Goal: Navigation & Orientation: Find specific page/section

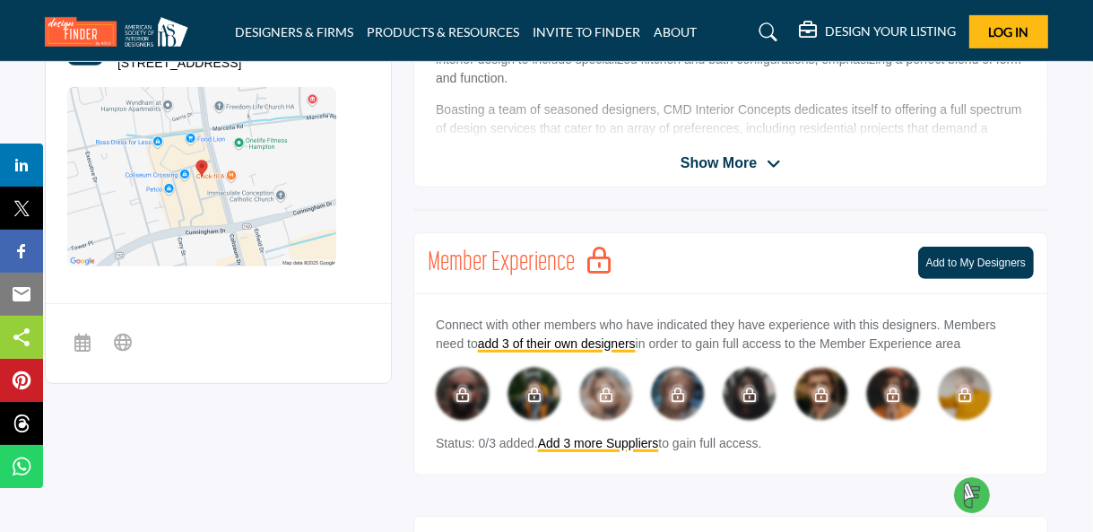
scroll to position [649, 0]
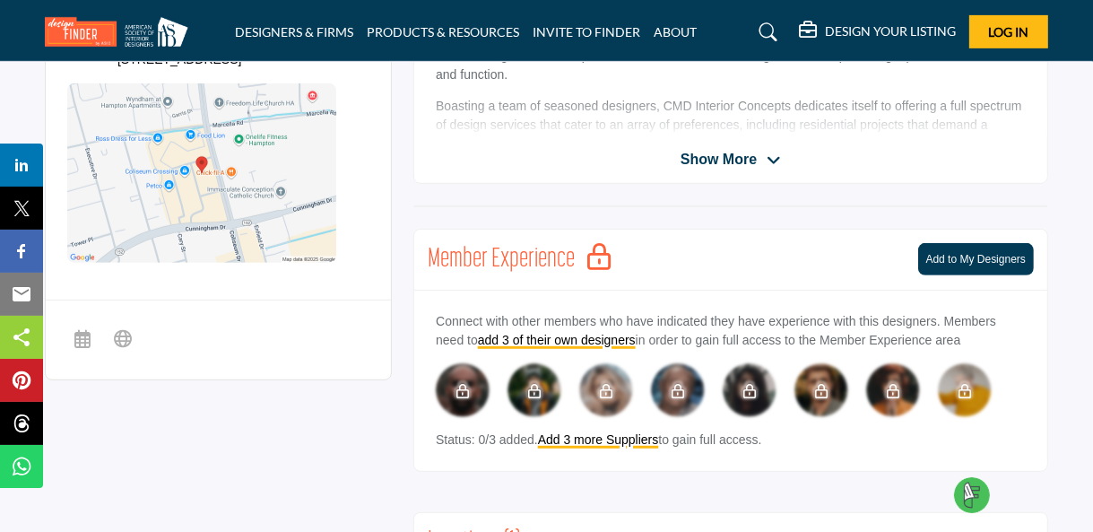
click at [770, 157] on icon at bounding box center [774, 160] width 14 height 16
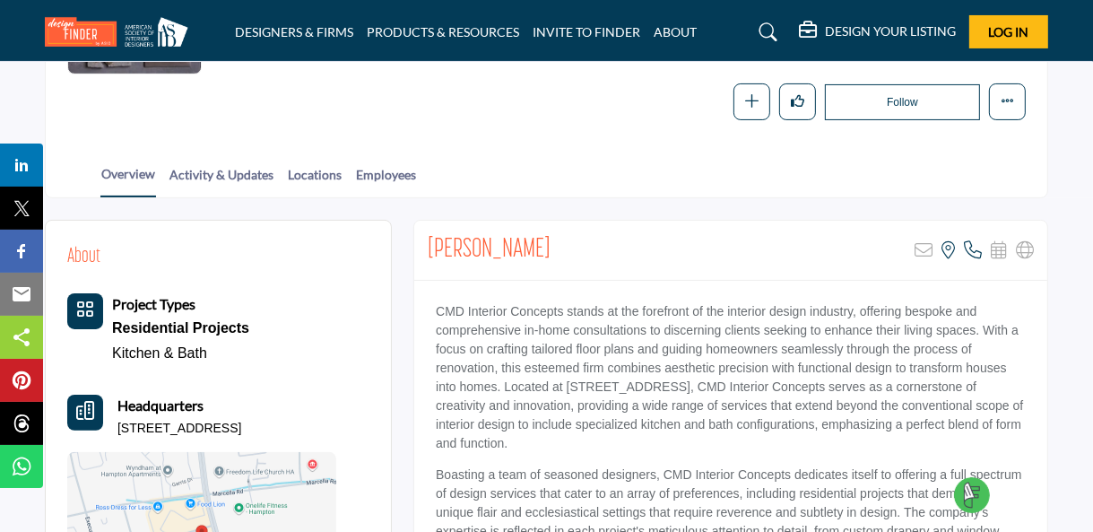
scroll to position [287, 0]
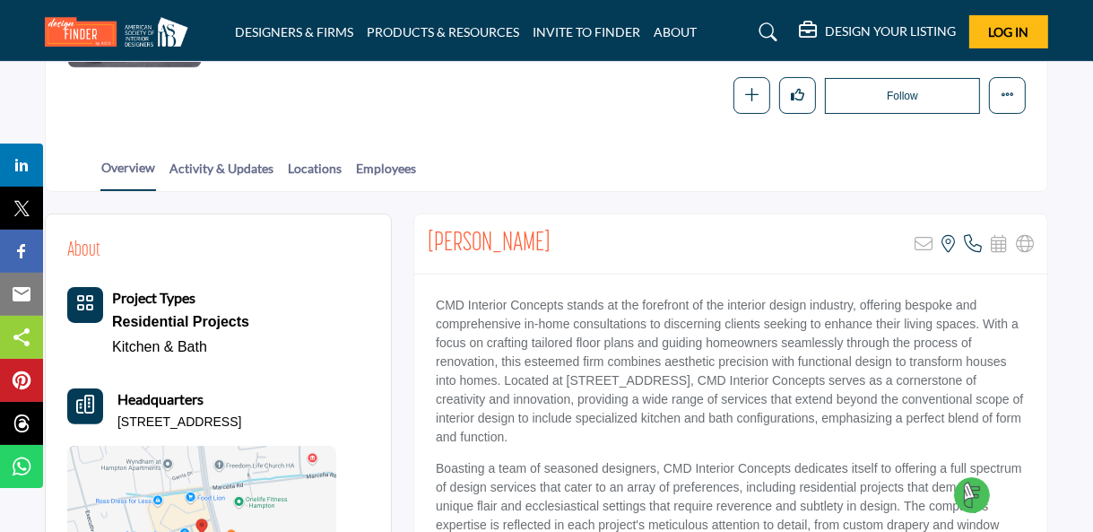
click at [133, 318] on div "Residential Projects" at bounding box center [180, 321] width 137 height 25
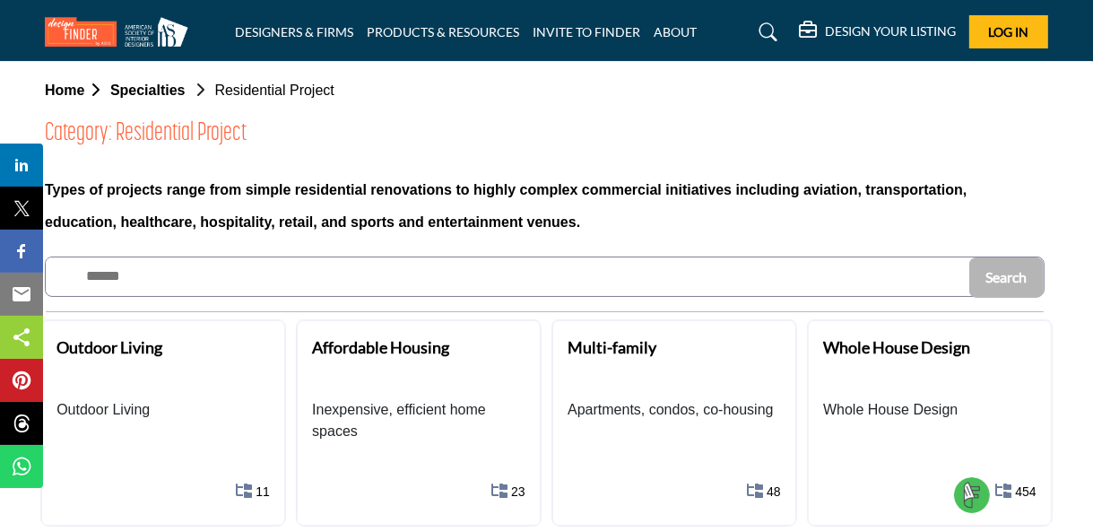
click at [224, 96] on span "Residential Project" at bounding box center [273, 90] width 119 height 15
click at [159, 88] on b "Specialties" at bounding box center [147, 90] width 75 height 15
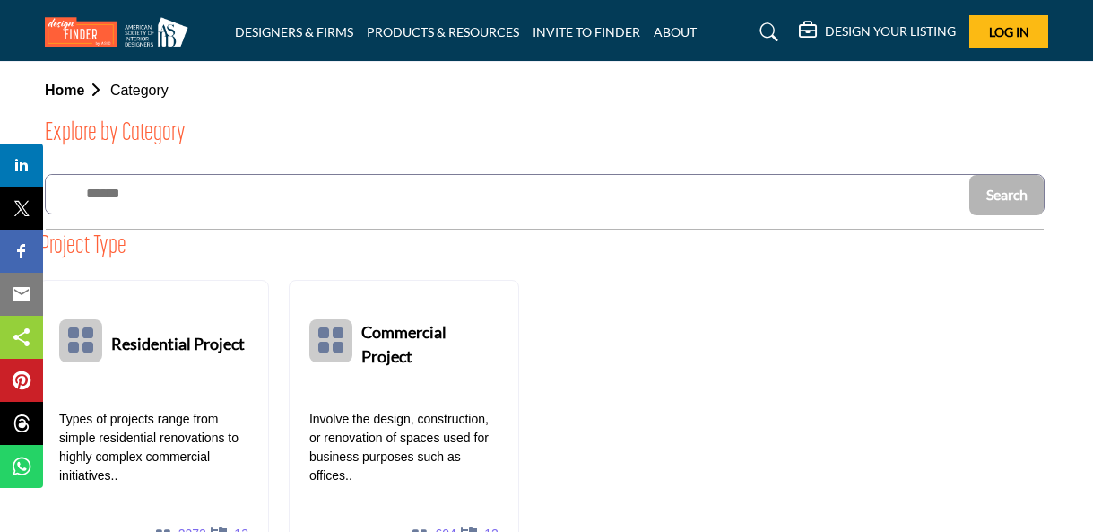
click at [56, 95] on b "Home" at bounding box center [77, 90] width 65 height 15
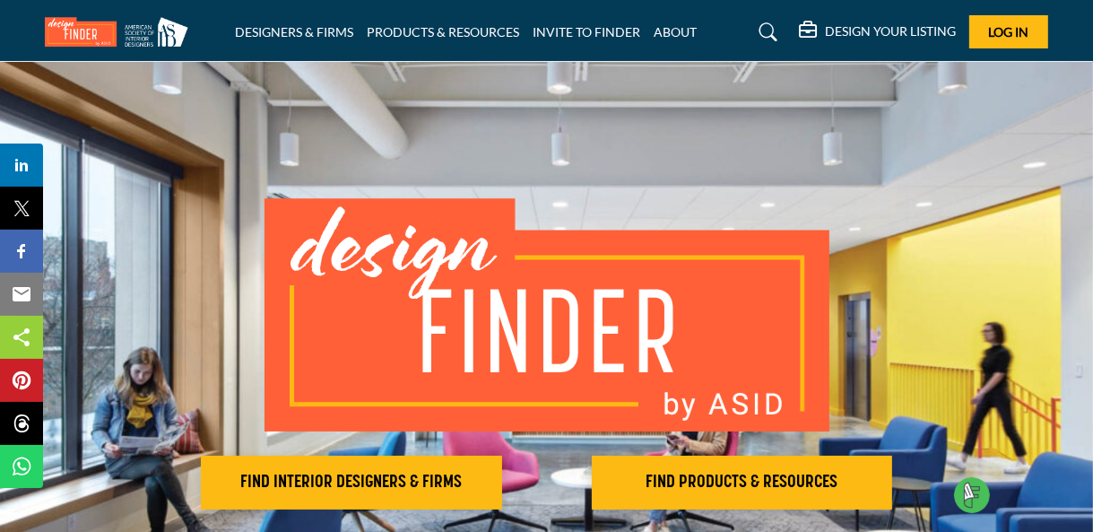
drag, startPoint x: 1092, startPoint y: 17, endPoint x: 1100, endPoint y: 83, distance: 66.0
